Goal: Use online tool/utility: Utilize a website feature to perform a specific function

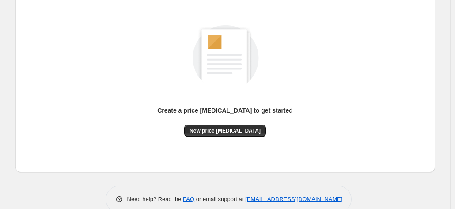
scroll to position [121, 0]
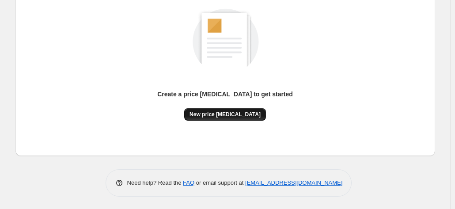
click at [227, 116] on span "New price [MEDICAL_DATA]" at bounding box center [224, 114] width 71 height 7
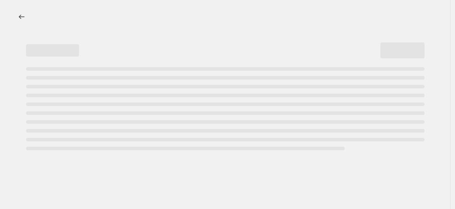
select select "percentage"
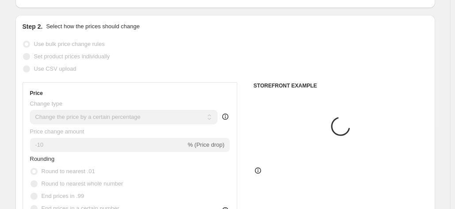
scroll to position [88, 0]
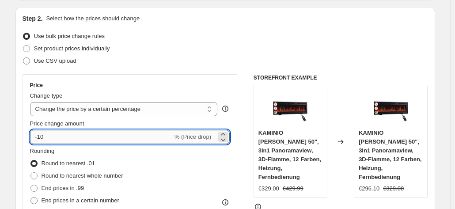
click at [135, 134] on input "-10" at bounding box center [101, 137] width 143 height 14
type input "-1"
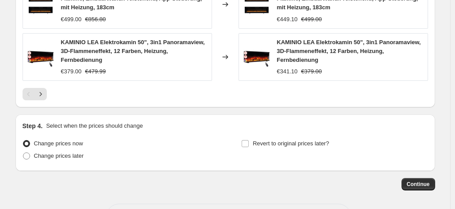
scroll to position [729, 0]
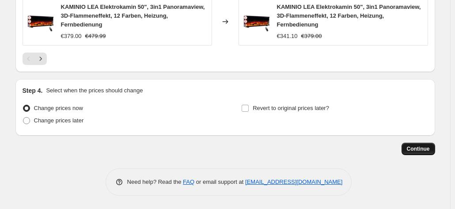
type input "-35"
click at [416, 150] on span "Continue" at bounding box center [417, 148] width 23 height 7
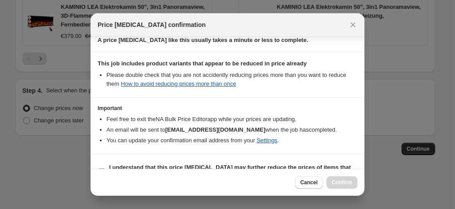
scroll to position [161, 0]
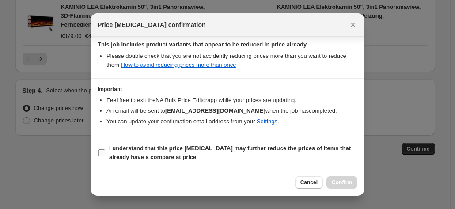
click at [205, 150] on b "I understand that this price [MEDICAL_DATA] may further reduce the prices of it…" at bounding box center [229, 152] width 241 height 15
click at [105, 150] on input "I understand that this price [MEDICAL_DATA] may further reduce the prices of it…" at bounding box center [101, 152] width 7 height 7
checkbox input "true"
click at [340, 180] on span "Confirm" at bounding box center [341, 182] width 20 height 7
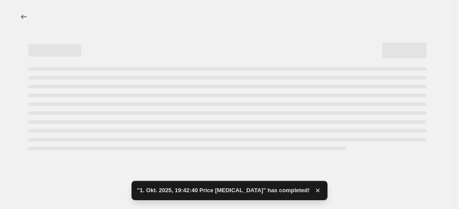
select select "percentage"
